Goal: Find specific page/section

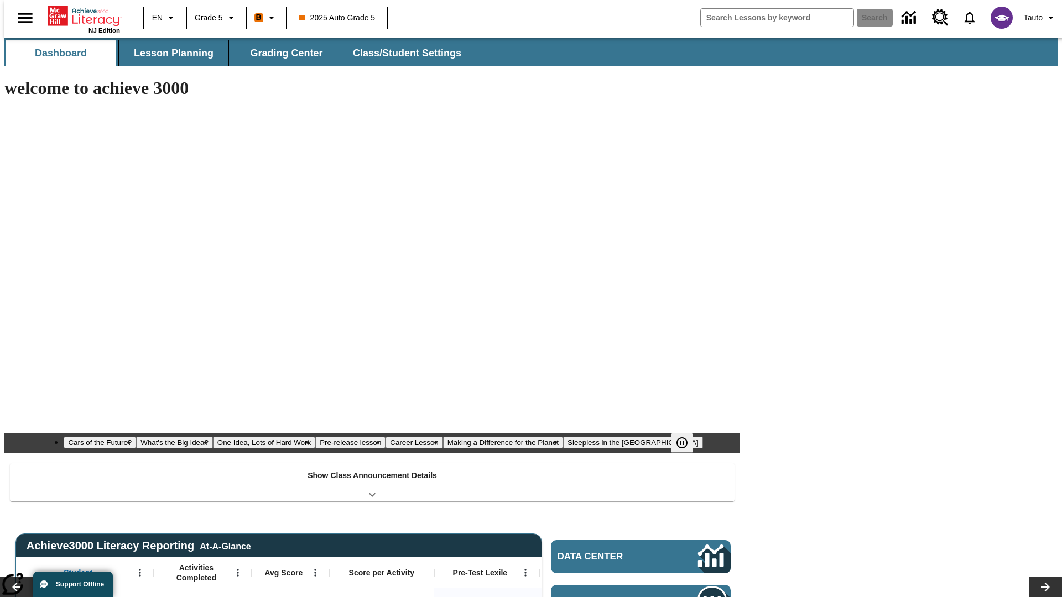
click at [169, 53] on span "Lesson Planning" at bounding box center [174, 53] width 80 height 13
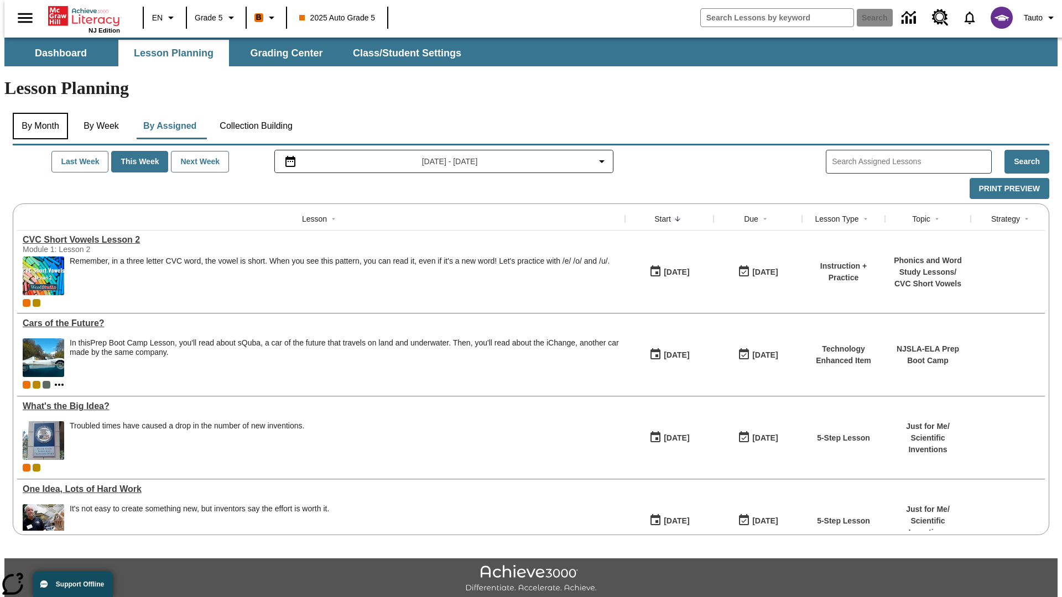
click at [37, 113] on button "By Month" at bounding box center [40, 126] width 55 height 27
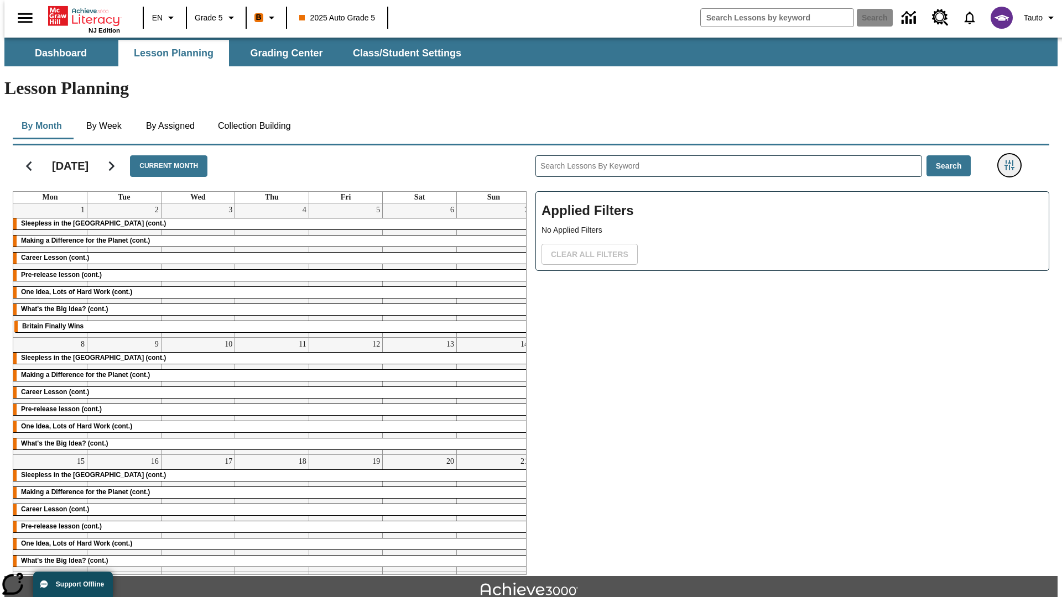
click at [1013, 160] on icon "Filters Side menu" at bounding box center [1010, 165] width 10 height 10
